Goal: Obtain resource: Download file/media

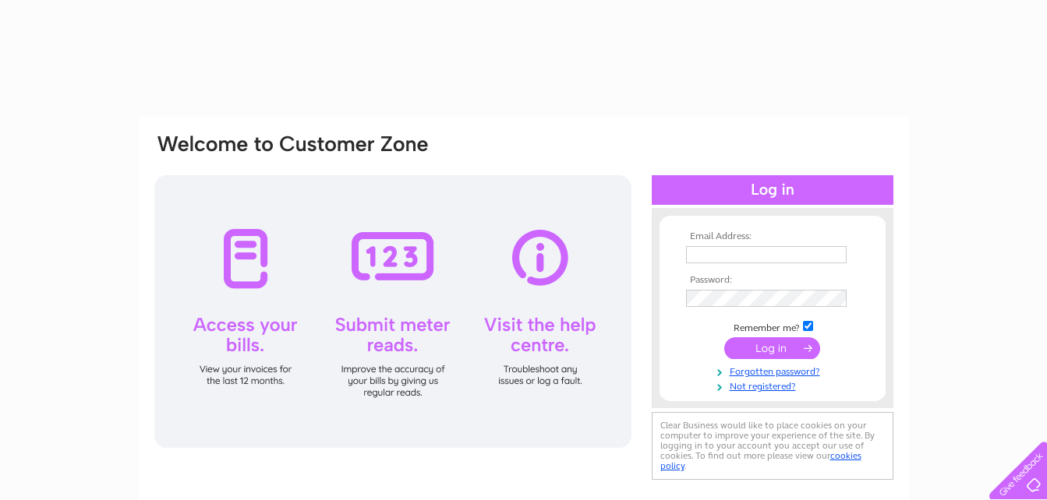
type input "sregmi77@yahoo.co.uk"
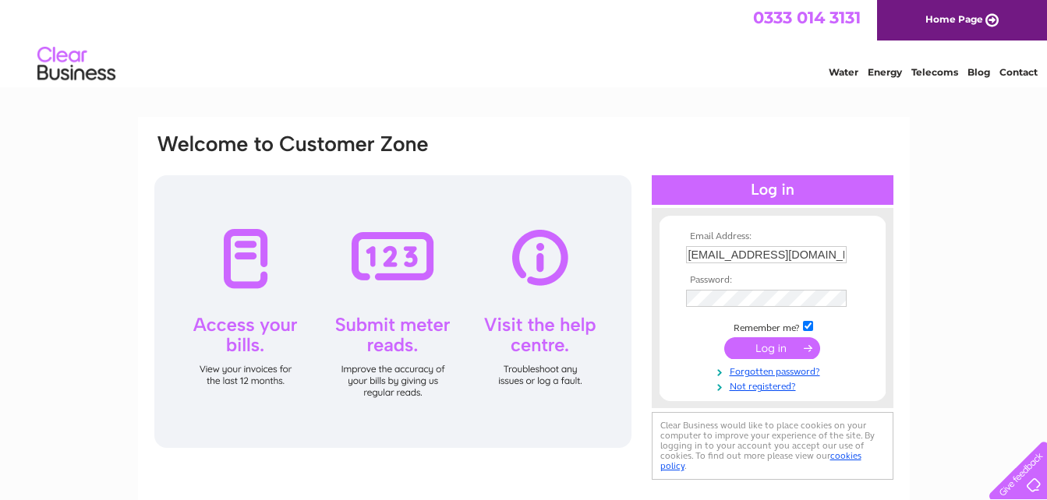
click at [741, 345] on input "submit" at bounding box center [772, 349] width 96 height 22
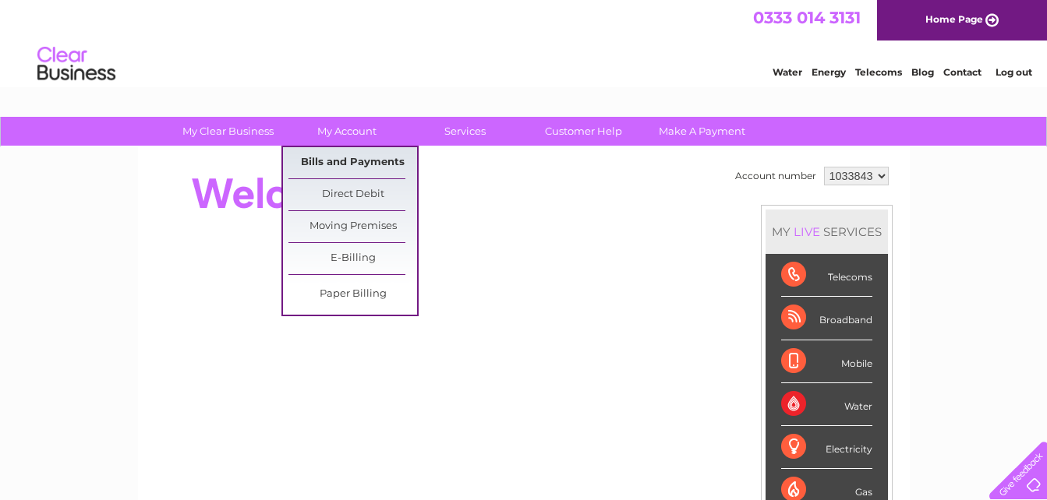
click at [332, 163] on link "Bills and Payments" at bounding box center [352, 162] width 129 height 31
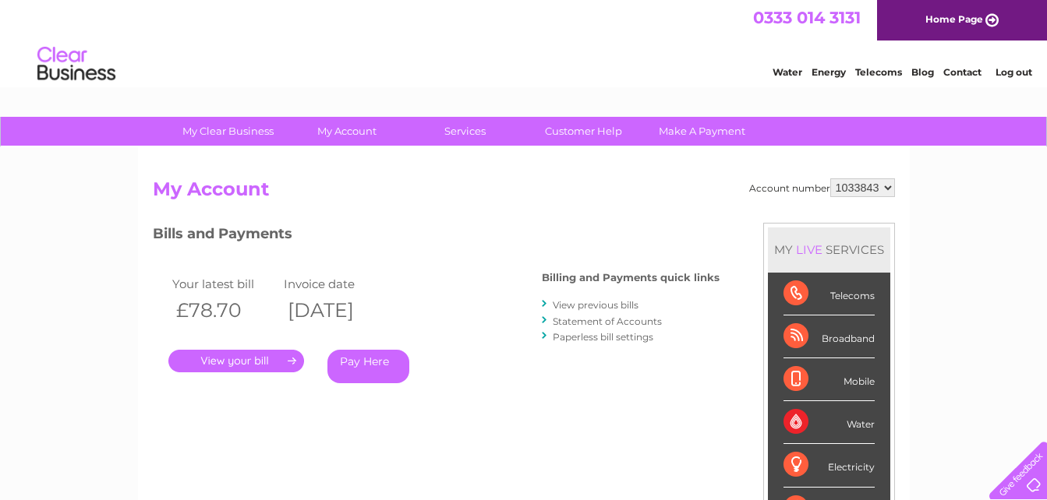
click at [229, 362] on link "." at bounding box center [236, 361] width 136 height 23
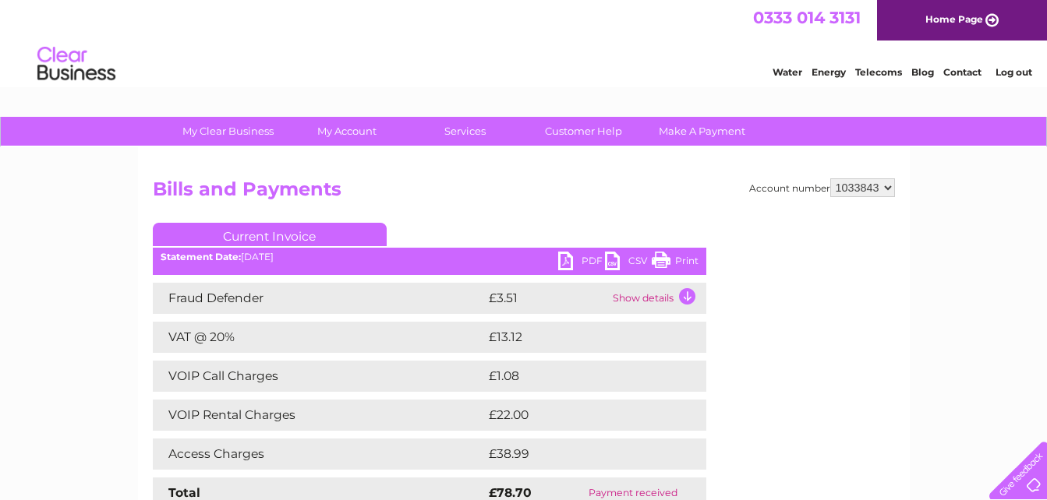
click at [593, 258] on link "PDF" at bounding box center [581, 263] width 47 height 23
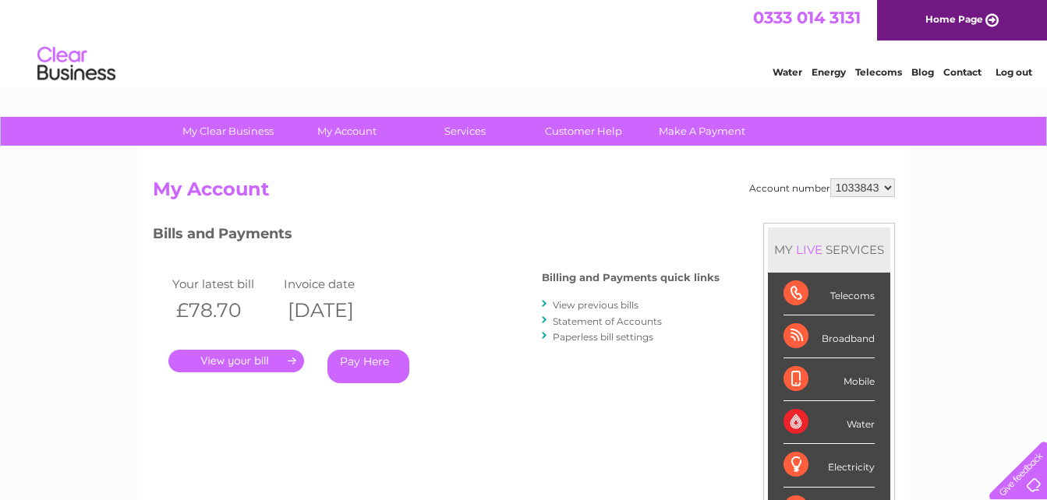
click at [599, 304] on link "View previous bills" at bounding box center [596, 305] width 86 height 12
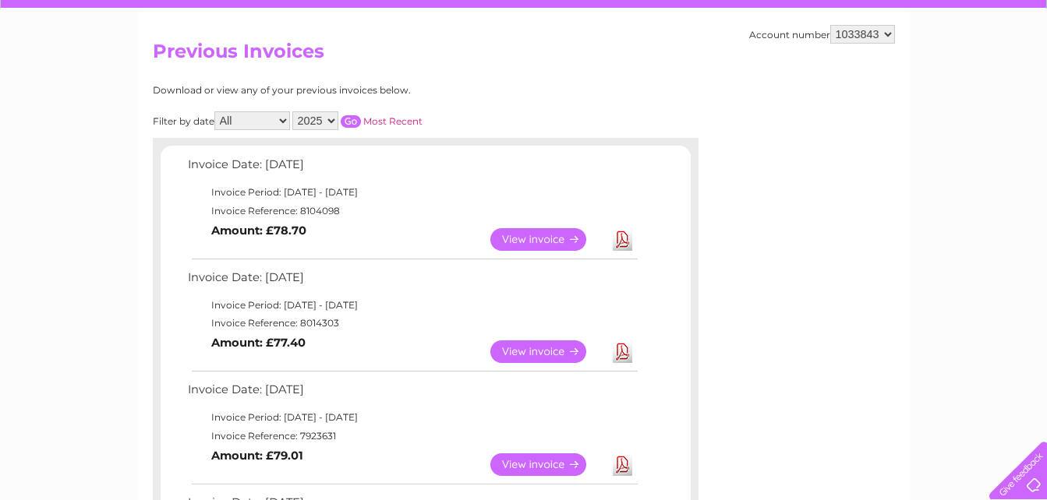
scroll to position [156, 0]
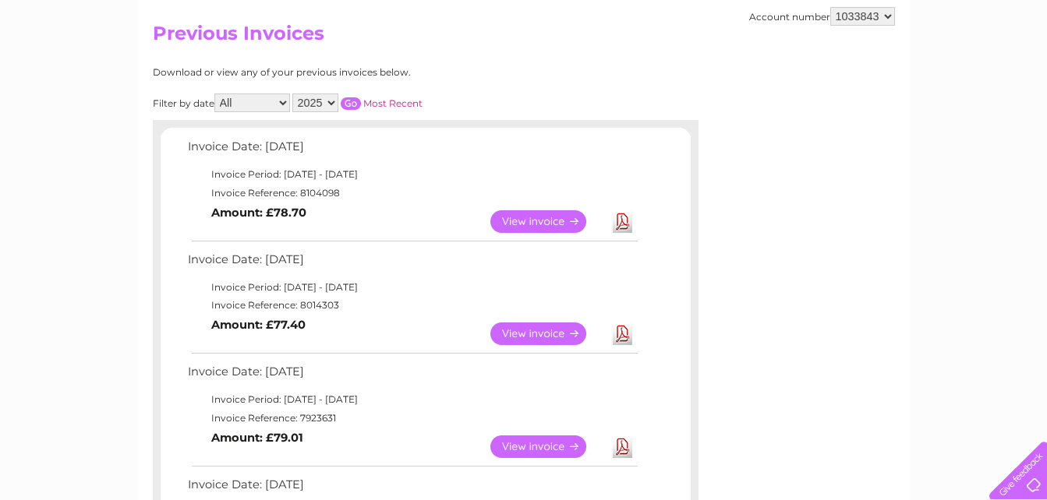
click at [624, 335] on link "Download" at bounding box center [622, 334] width 19 height 23
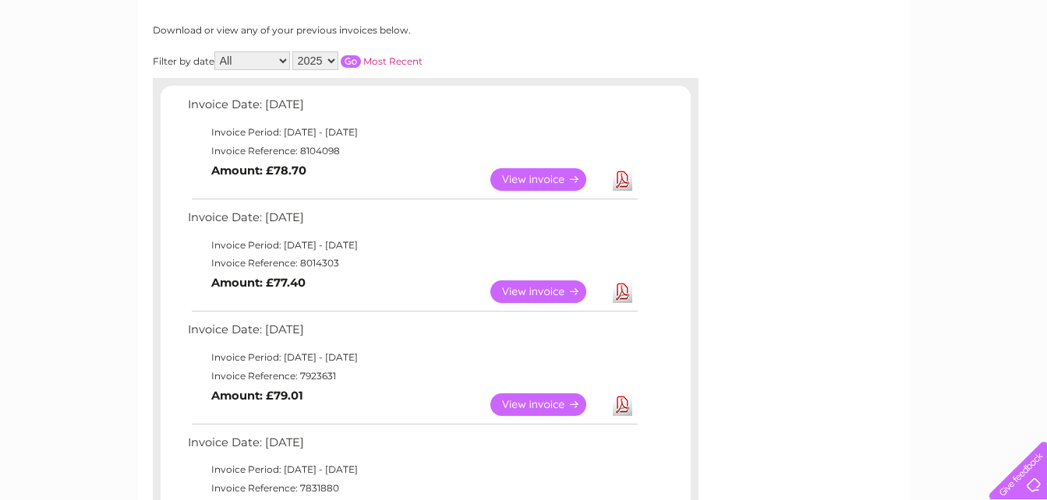
scroll to position [234, 0]
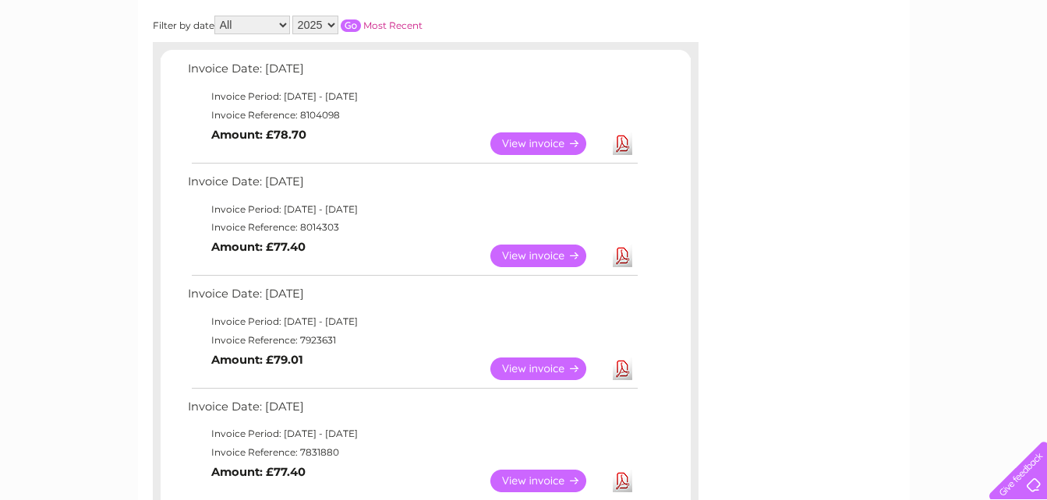
click at [620, 363] on link "Download" at bounding box center [622, 369] width 19 height 23
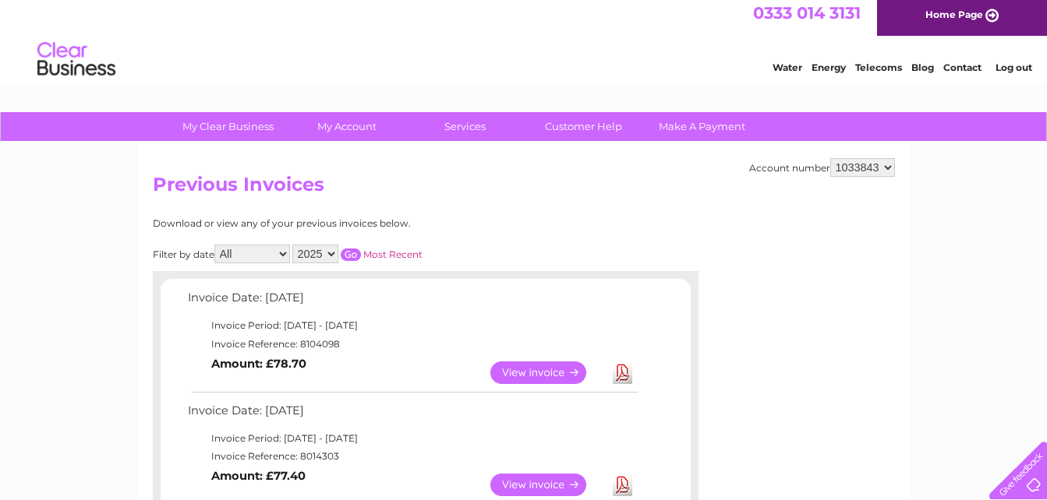
scroll to position [0, 0]
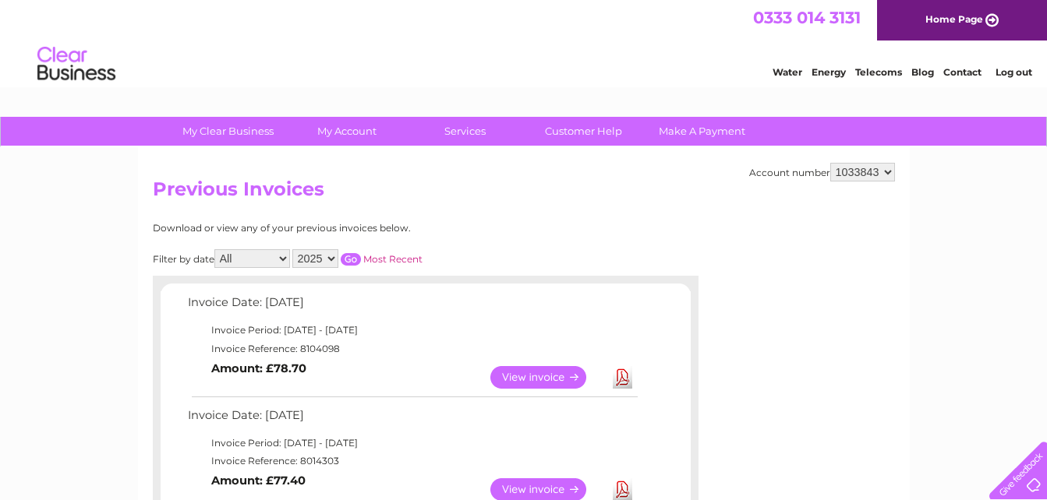
click at [1013, 73] on link "Log out" at bounding box center [1013, 72] width 37 height 12
